Goal: Information Seeking & Learning: Learn about a topic

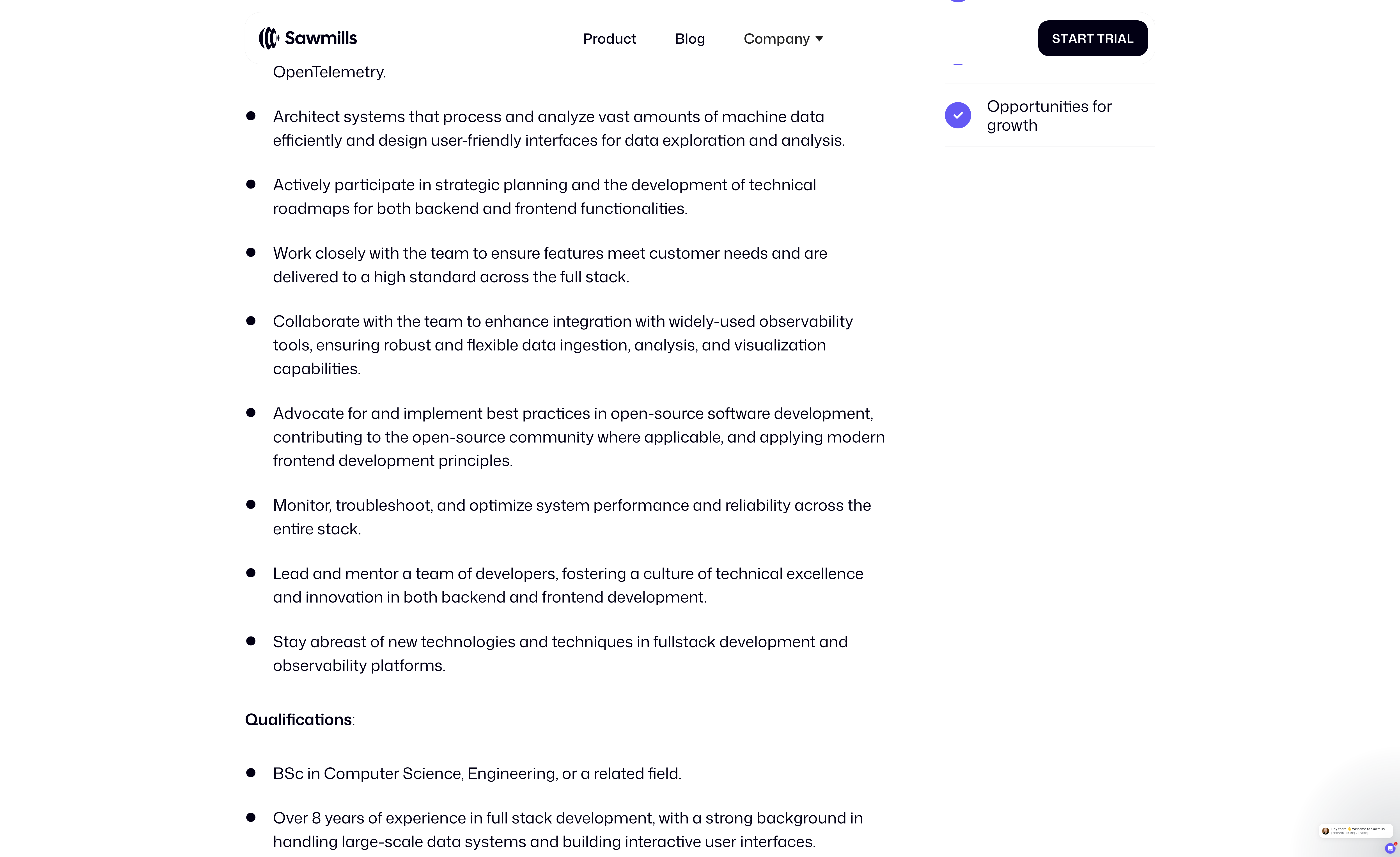
scroll to position [641, 0]
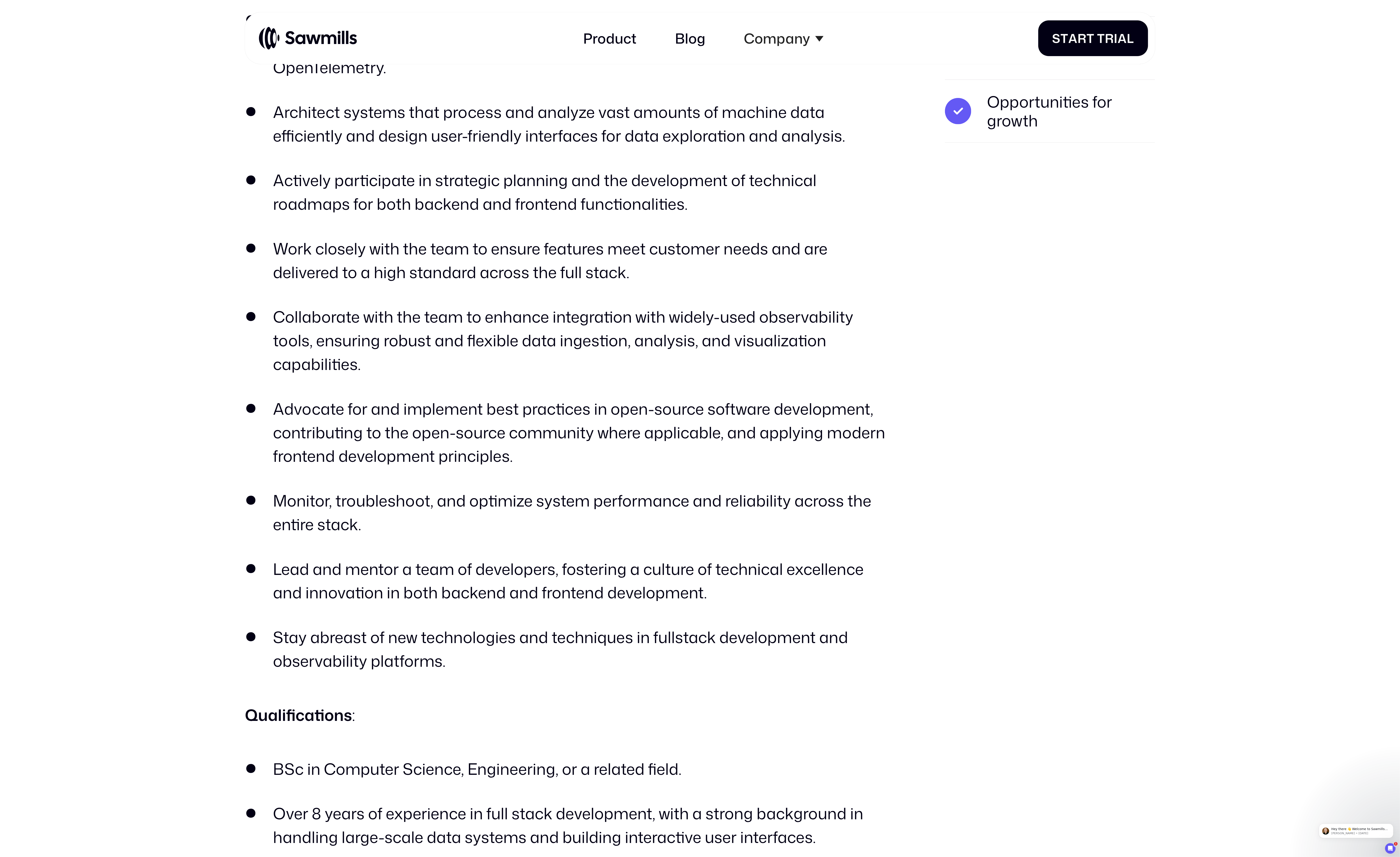
click at [171, 381] on section "All roles Full Stack Engineer Location: [GEOGRAPHIC_DATA] Area Department: R&D …" at bounding box center [700, 449] width 1400 height 2092
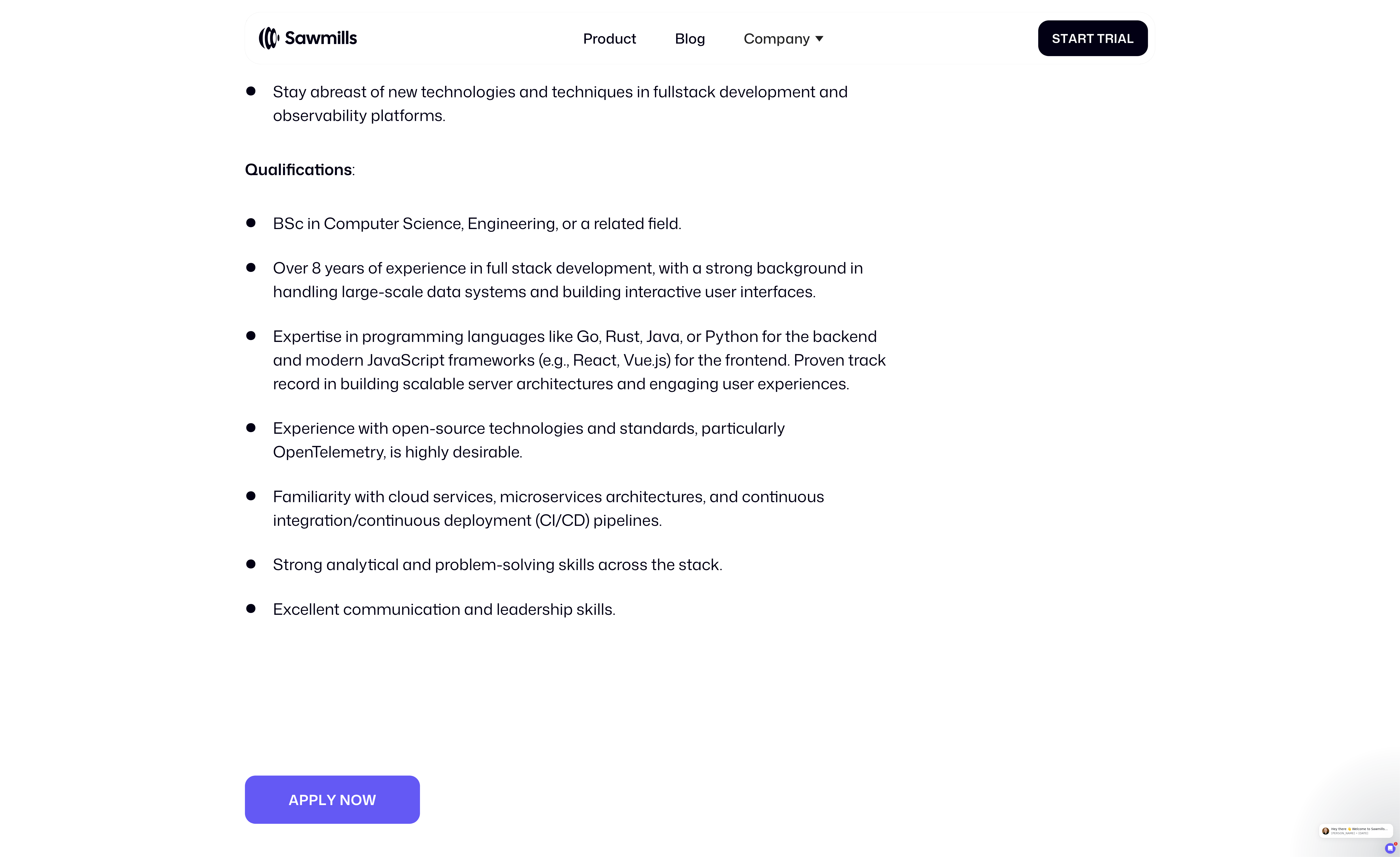
scroll to position [1193, 0]
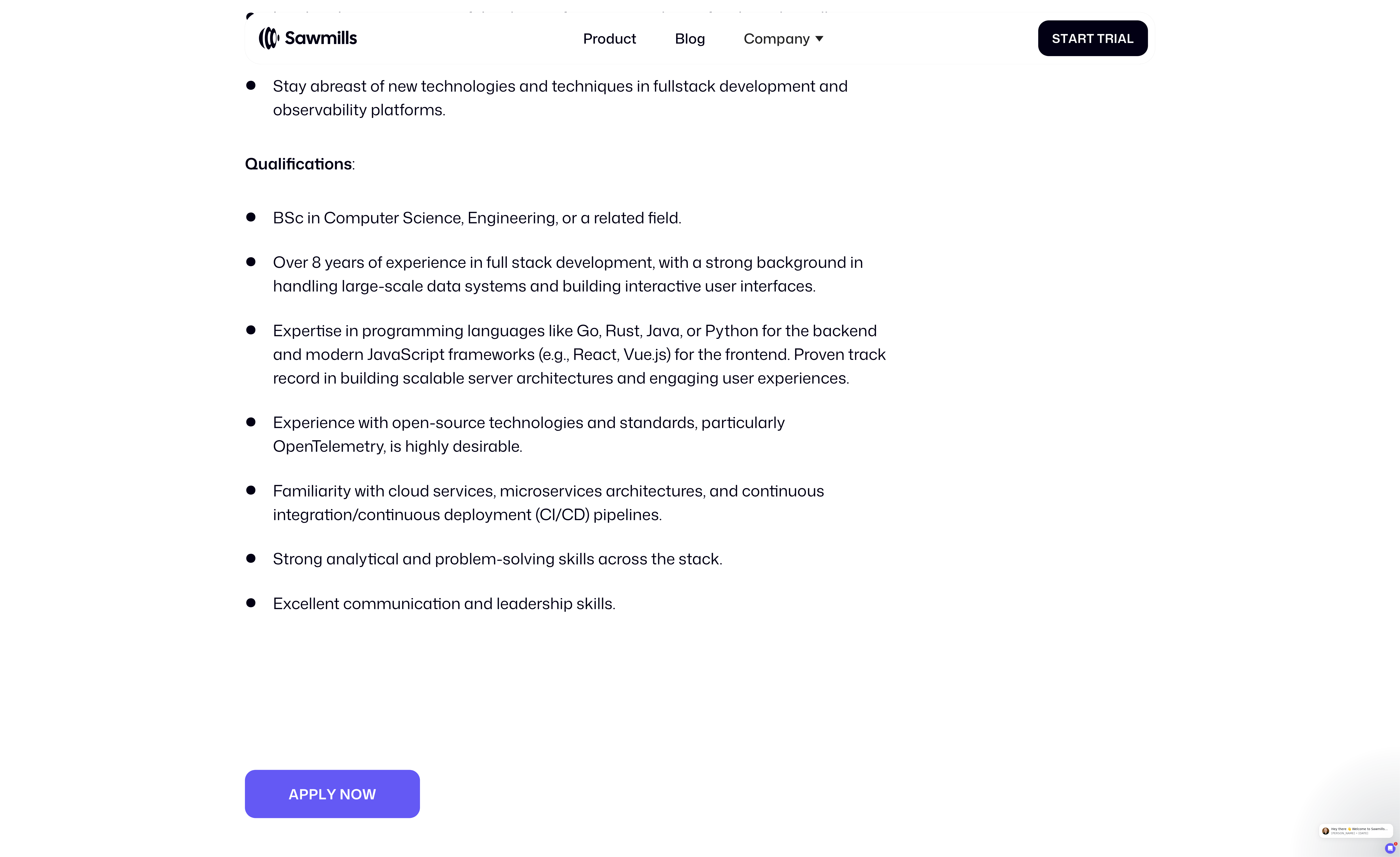
click at [602, 327] on li "Expertise in programming languages like Go, Rust, Java, or Python for the backe…" at bounding box center [567, 354] width 644 height 71
click at [600, 327] on li "Expertise in programming languages like Go, Rust, Java, or Python for the backe…" at bounding box center [567, 354] width 644 height 71
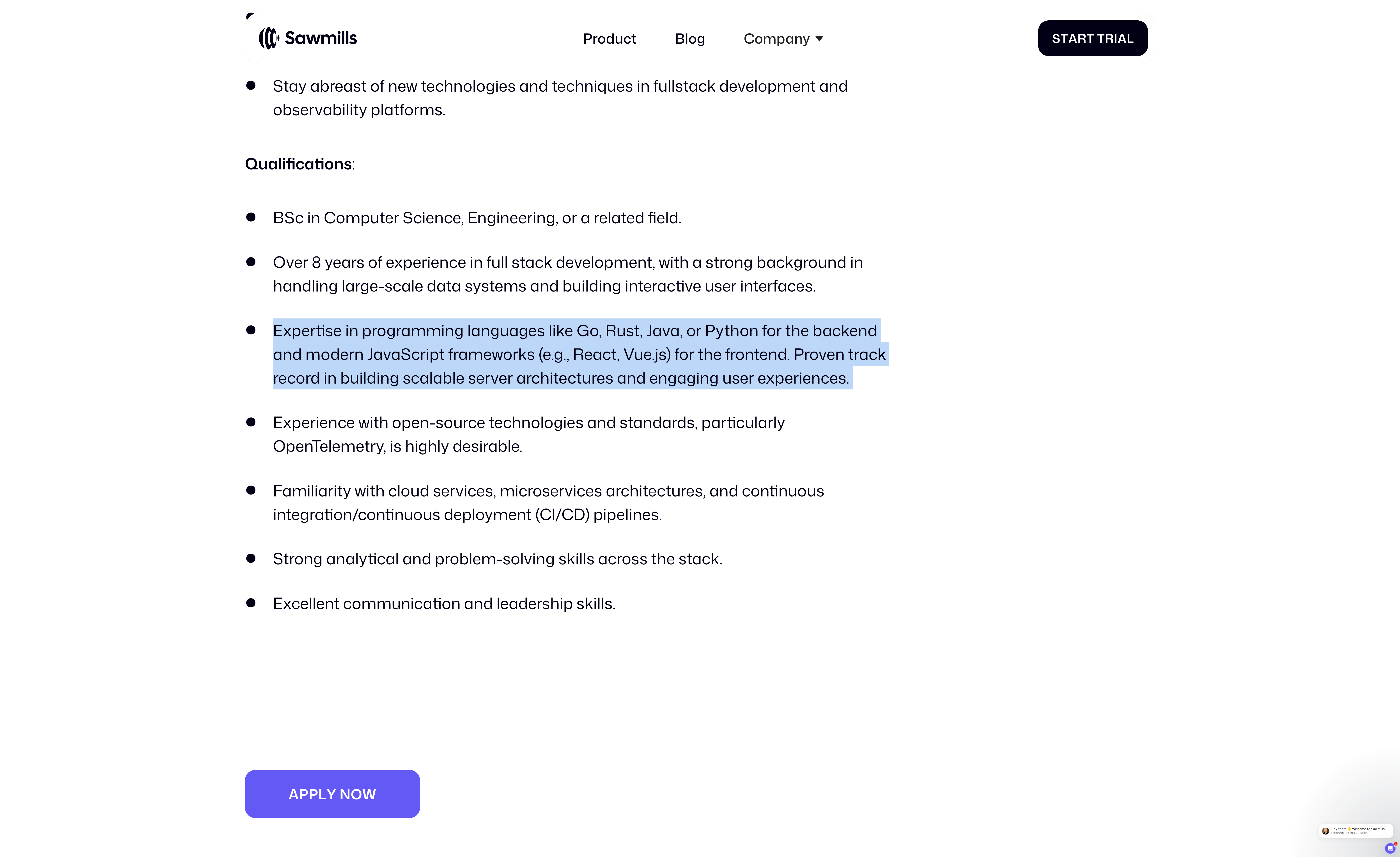
click at [600, 327] on li "Expertise in programming languages like Go, Rust, Java, or Python for the backe…" at bounding box center [567, 354] width 644 height 71
click at [704, 336] on li "Expertise in programming languages like Go, Rust, Java, or Python for the backe…" at bounding box center [567, 354] width 644 height 71
